Goal: Check status: Check status

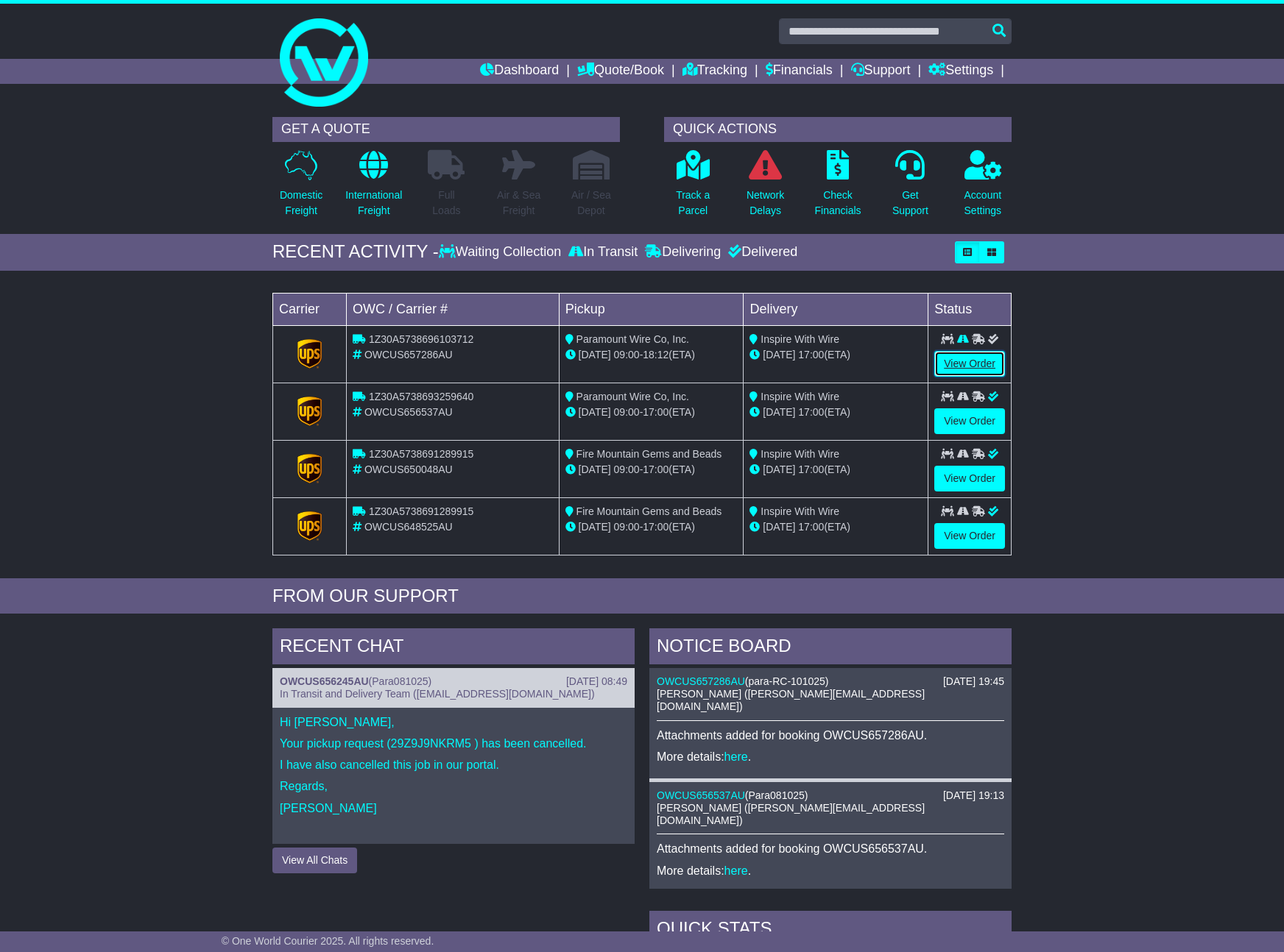
click at [960, 368] on link "View Order" at bounding box center [969, 364] width 71 height 26
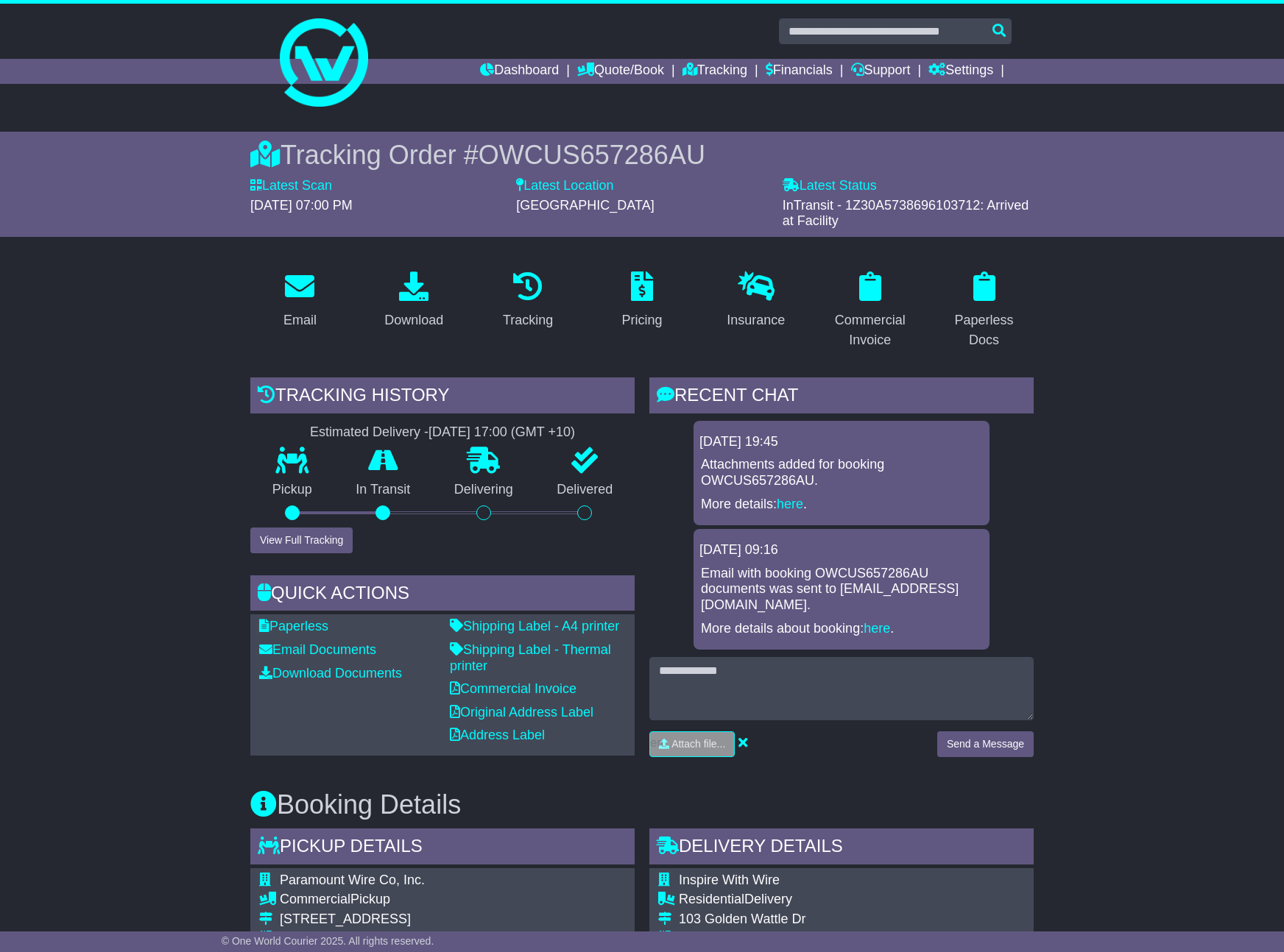
scroll to position [9, 0]
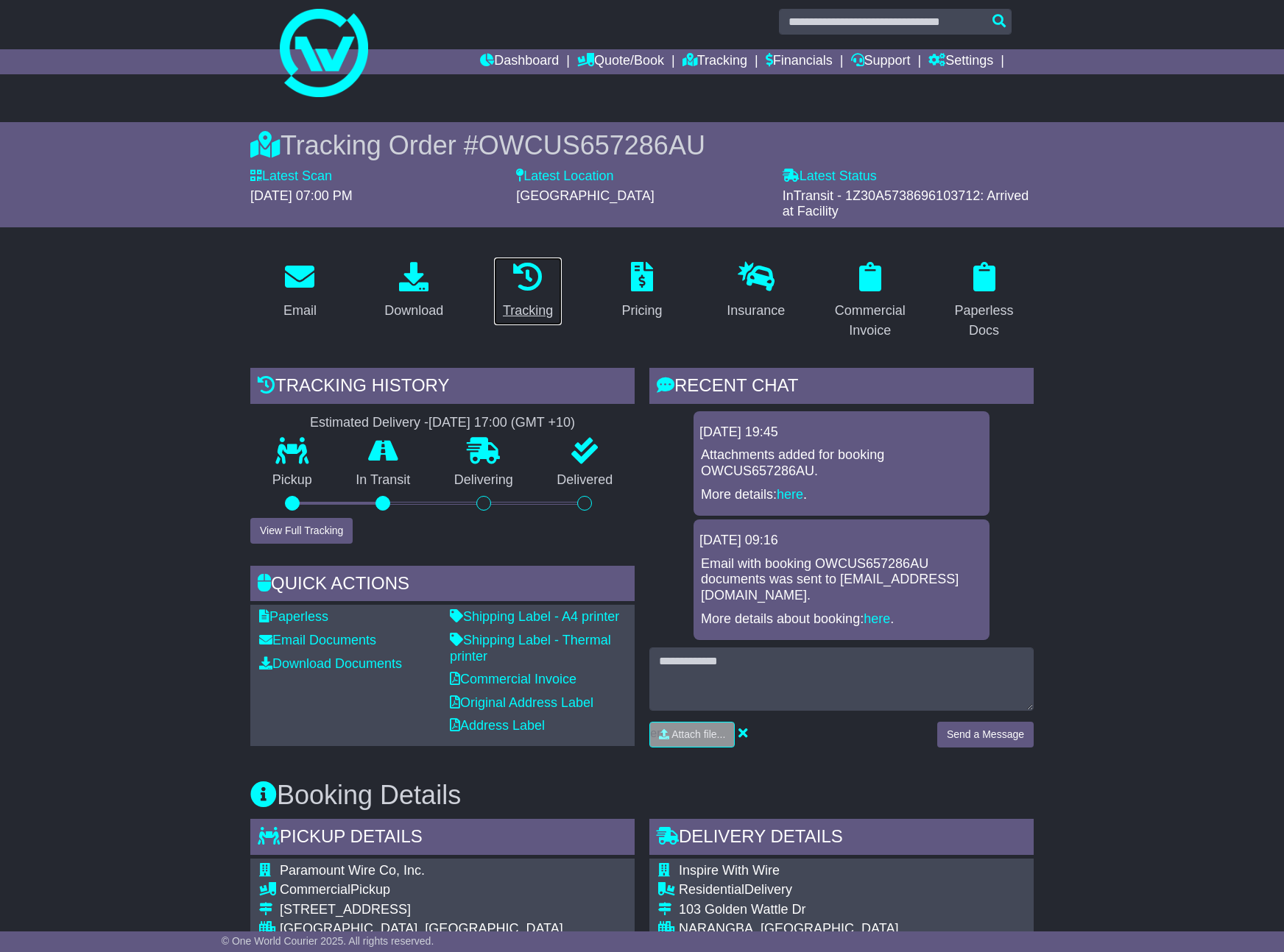
click at [556, 305] on link "Tracking" at bounding box center [528, 291] width 69 height 69
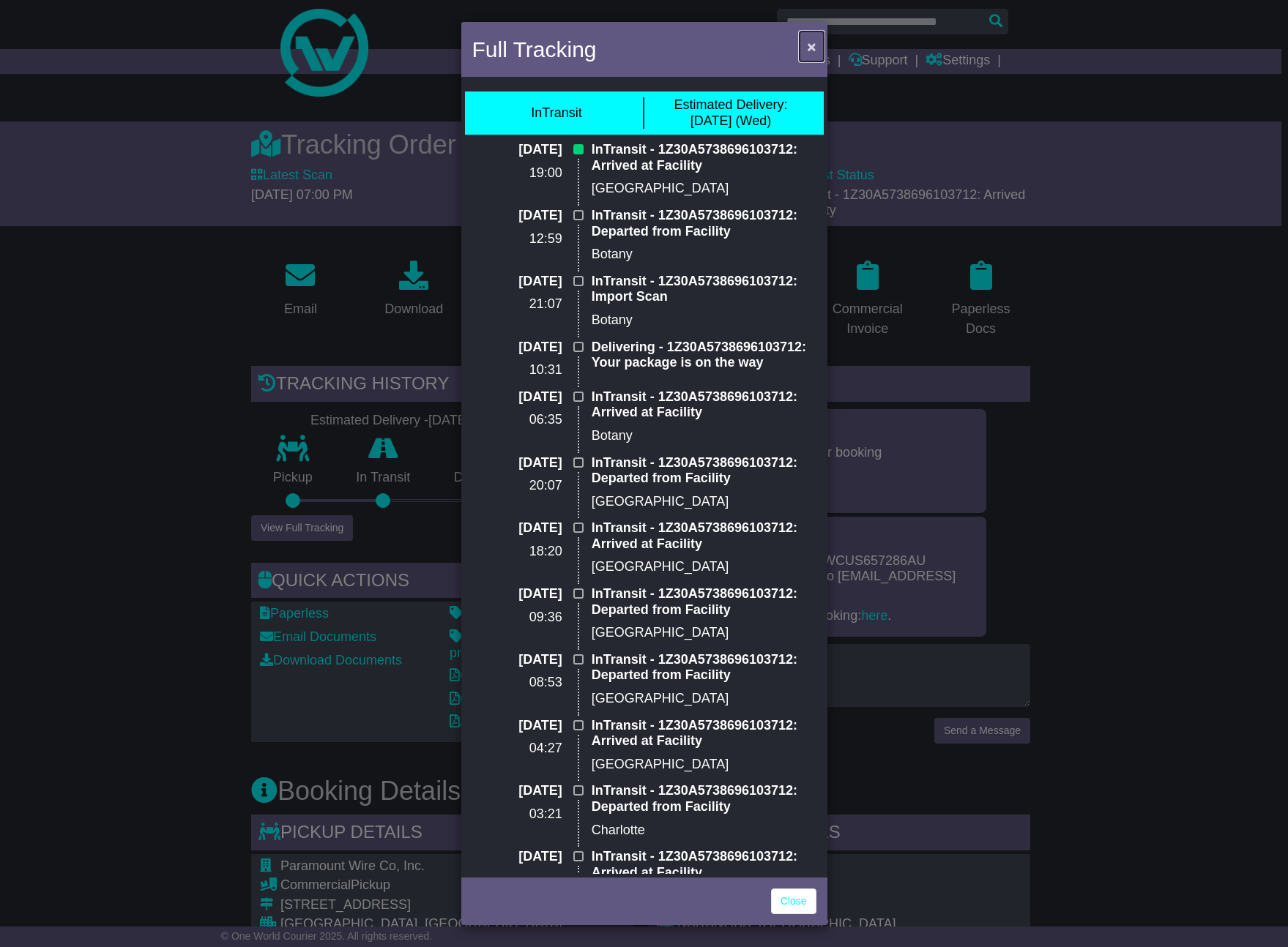
click at [808, 48] on span "×" at bounding box center [812, 47] width 9 height 16
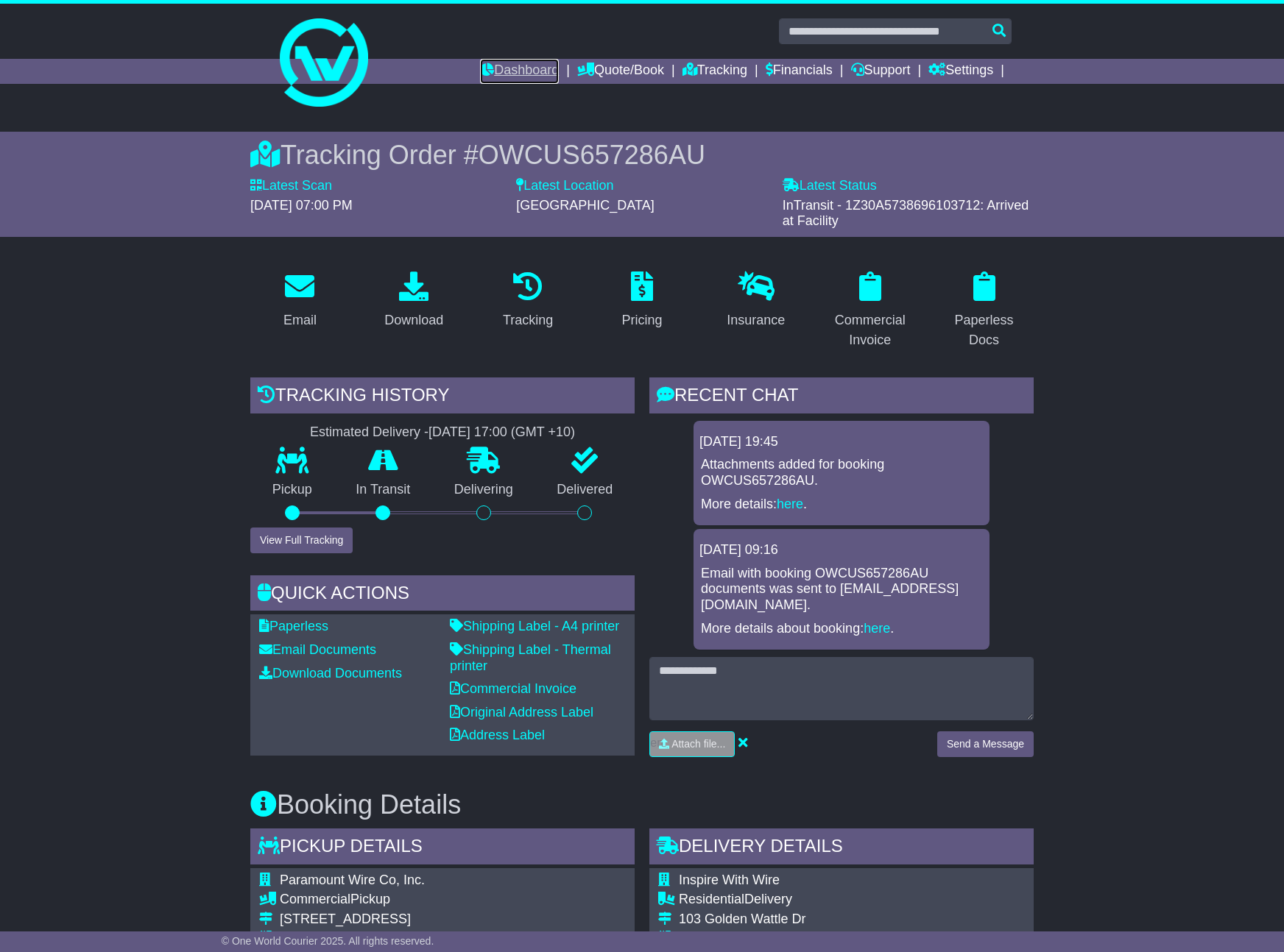
click at [510, 68] on link "Dashboard" at bounding box center [519, 71] width 79 height 25
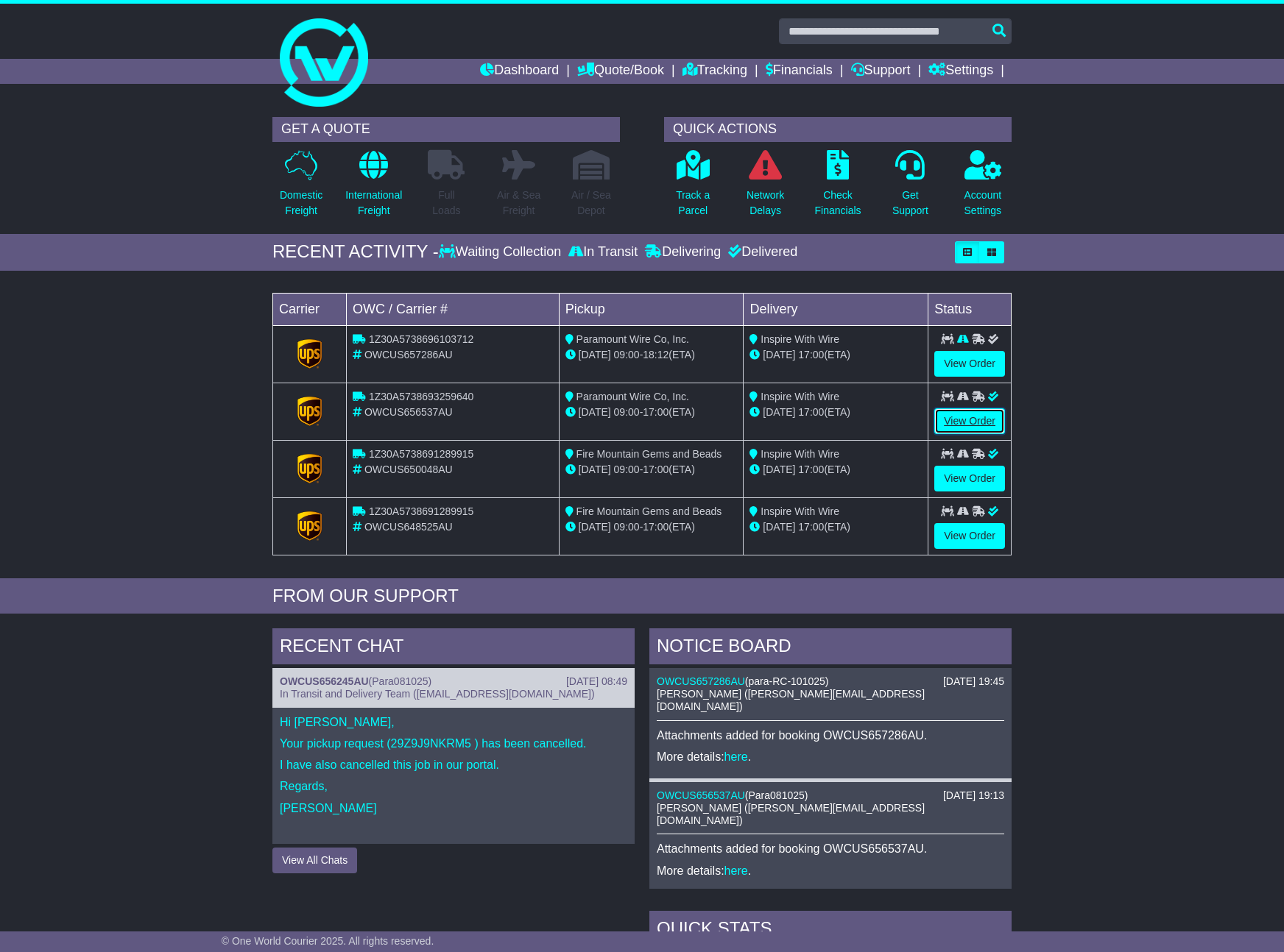
click at [963, 419] on link "View Order" at bounding box center [969, 421] width 71 height 26
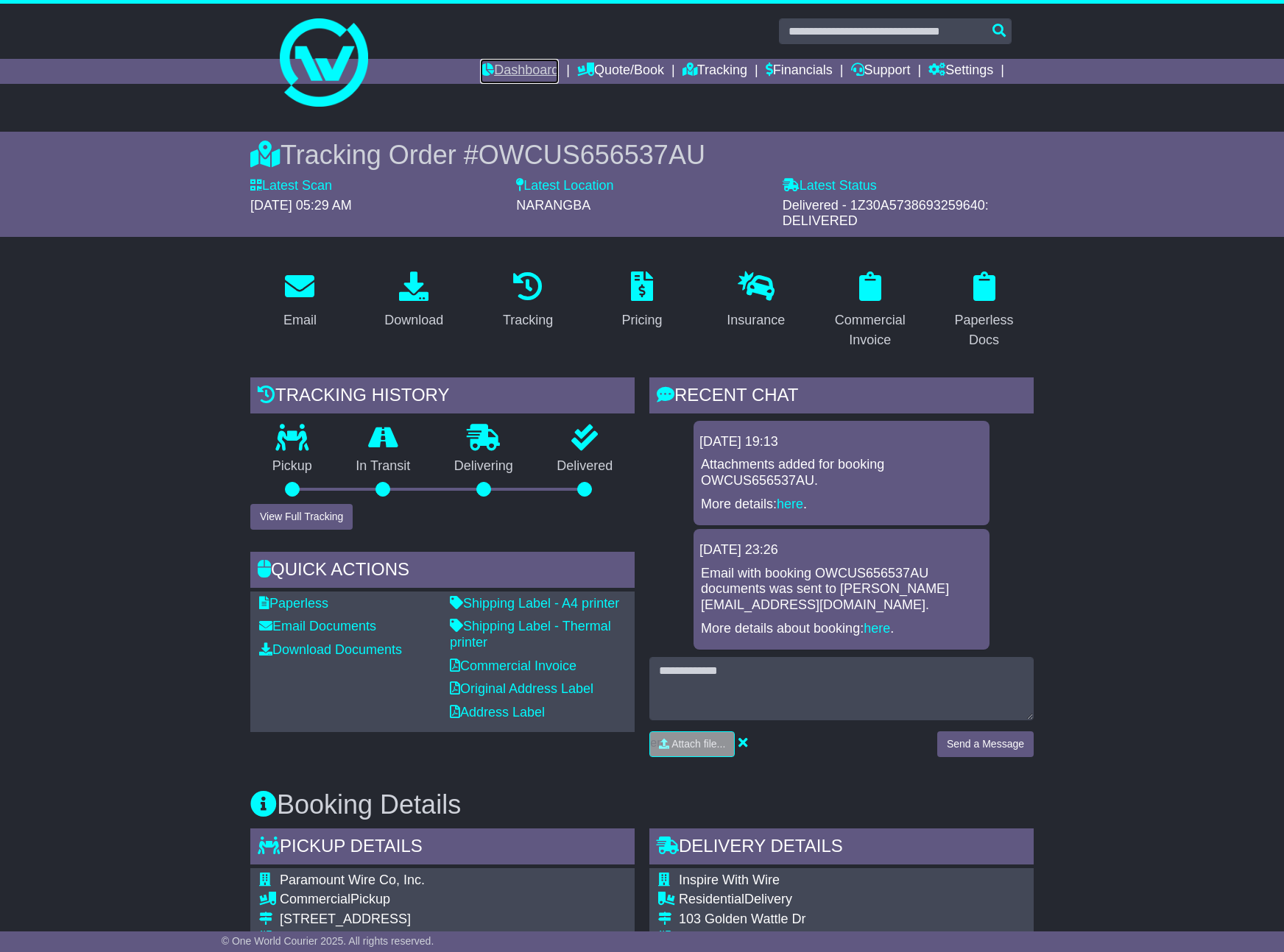
click at [508, 75] on link "Dashboard" at bounding box center [519, 71] width 79 height 25
